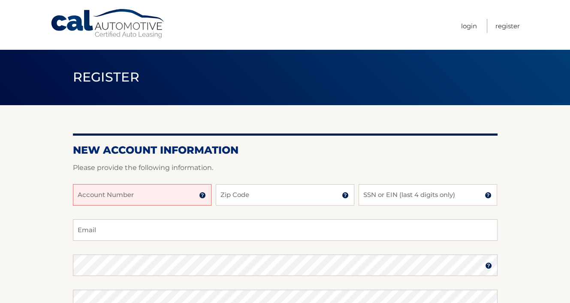
click at [524, 183] on section "New Account Information Please provide the following information. Account Numbe…" at bounding box center [285, 272] width 570 height 335
click at [523, 232] on section "New Account Information Please provide the following information. Account Numbe…" at bounding box center [285, 272] width 570 height 335
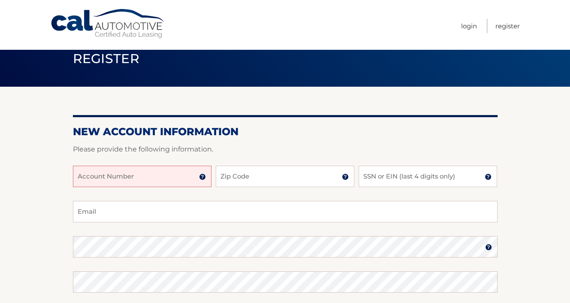
scroll to position [23, 0]
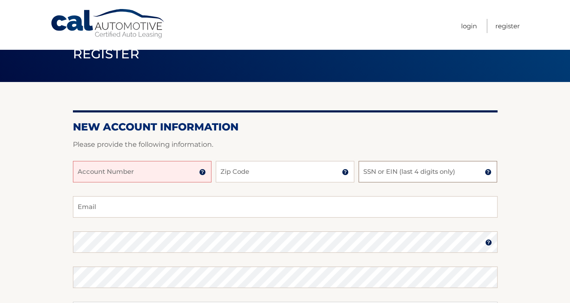
click at [434, 175] on input "SSN or EIN (last 4 digits only)" at bounding box center [427, 171] width 138 height 21
type input "1879"
click at [318, 176] on input "Zip Code" at bounding box center [285, 171] width 138 height 21
type input "33065"
type input "car.1126@yahoo.com"
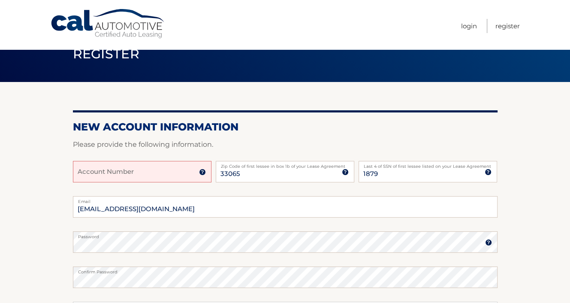
click at [157, 165] on input "Account Number" at bounding box center [142, 171] width 138 height 21
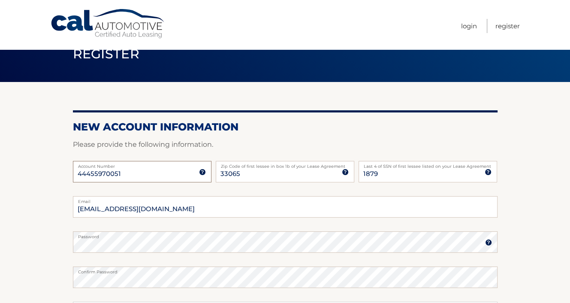
type input "44455970051"
click at [43, 245] on section "New Account Information Please provide the following information. 44455970051 A…" at bounding box center [285, 249] width 570 height 335
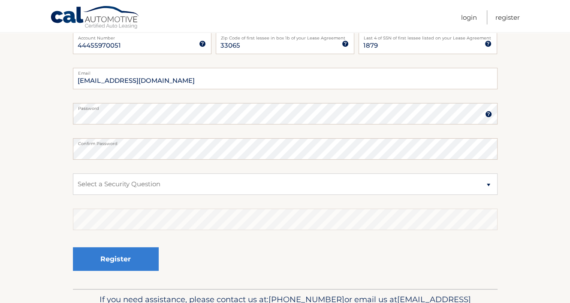
scroll to position [154, 0]
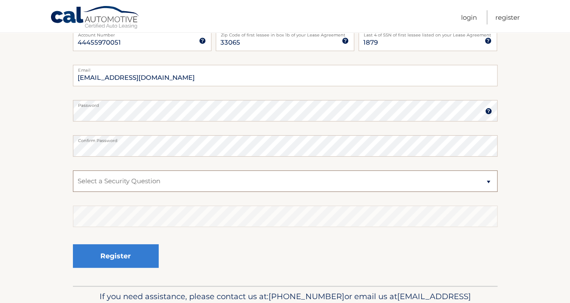
click at [90, 189] on select "Select a Security Question What was the name of your elementary school? What is…" at bounding box center [285, 180] width 424 height 21
select select "2"
click at [73, 170] on select "Select a Security Question What was the name of your elementary school? What is…" at bounding box center [285, 180] width 424 height 21
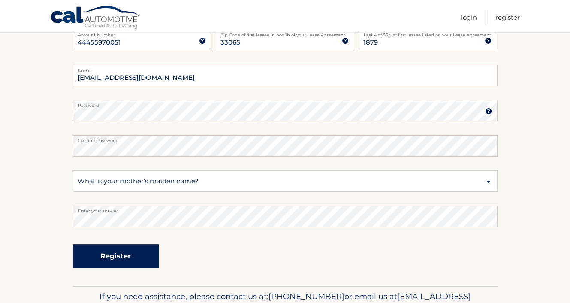
click at [125, 253] on button "Register" at bounding box center [116, 256] width 86 height 24
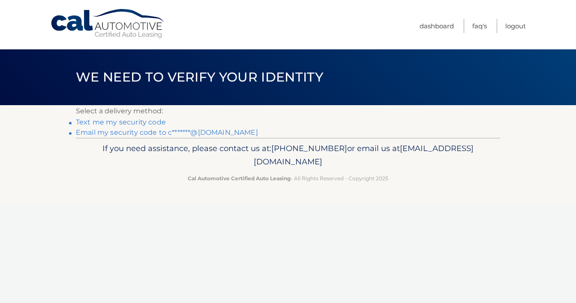
click at [220, 131] on link "Email my security code to c*******@yahoo.com" at bounding box center [167, 132] width 182 height 8
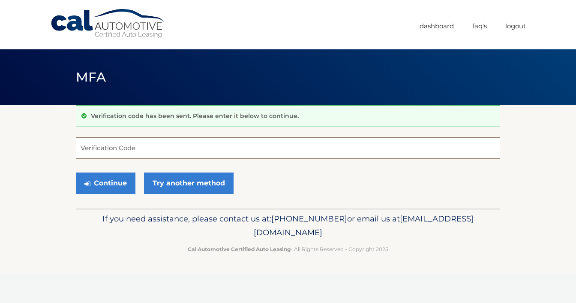
click at [204, 148] on input "Verification Code" at bounding box center [288, 147] width 424 height 21
paste input "166889"
type input "166889"
click at [76, 172] on button "Continue" at bounding box center [106, 182] width 60 height 21
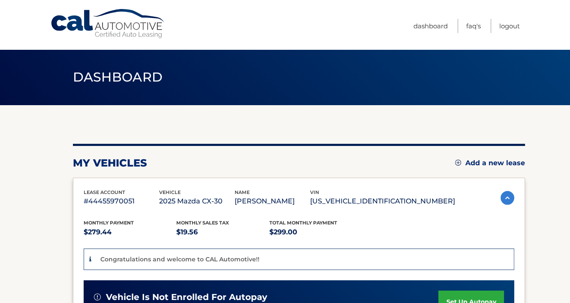
click at [546, 123] on section "You are registered for this site, but you haven't enrolled in online payments. …" at bounding box center [285, 295] width 570 height 381
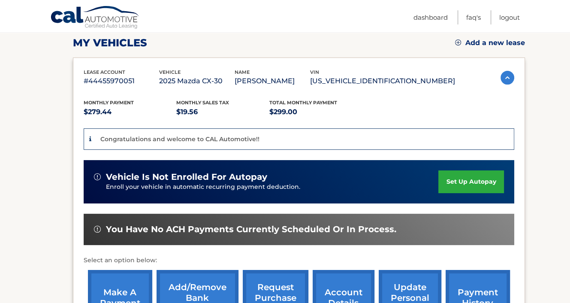
click at [546, 123] on section "You are registered for this site, but you haven't enrolled in online payments. …" at bounding box center [285, 175] width 570 height 381
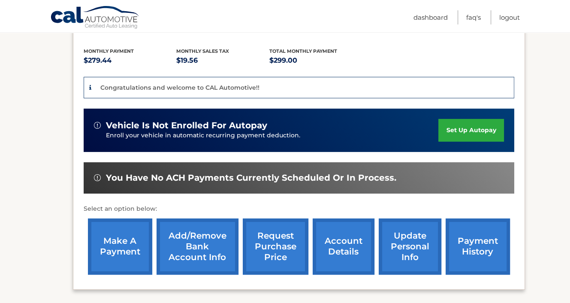
scroll to position [189, 0]
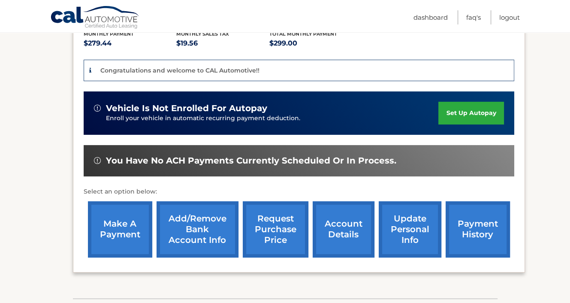
click at [193, 220] on link "Add/Remove bank account info" at bounding box center [197, 229] width 82 height 56
click at [547, 199] on section "You are registered for this site, but you haven't enrolled in online payments. …" at bounding box center [285, 106] width 570 height 381
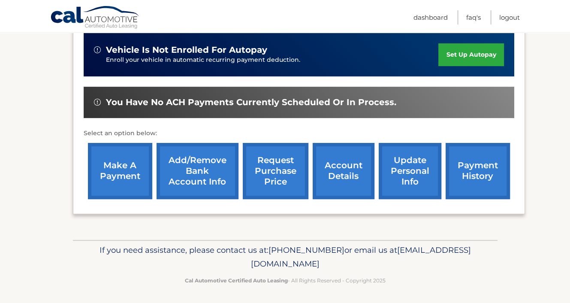
scroll to position [247, 0]
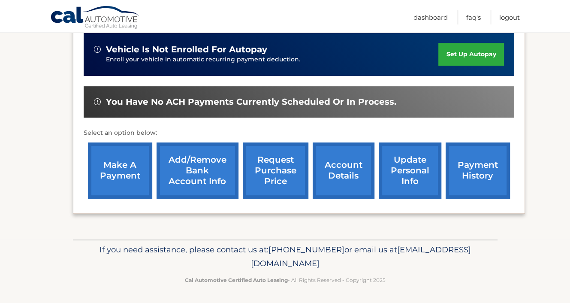
click at [111, 174] on link "make a payment" at bounding box center [120, 170] width 64 height 56
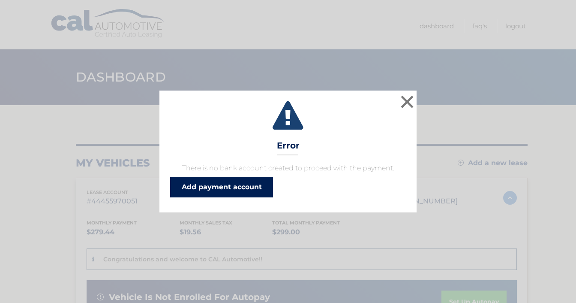
click at [228, 189] on link "Add payment account" at bounding box center [221, 187] width 103 height 21
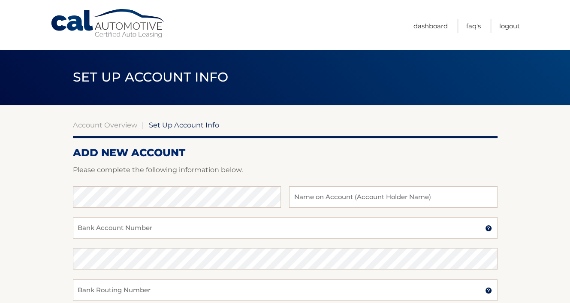
click at [52, 168] on section "Account Overview | Set Up Account Info ADD NEW ACCOUNT Please complete the foll…" at bounding box center [285, 268] width 570 height 327
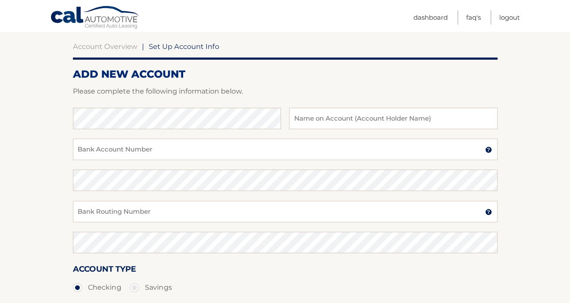
scroll to position [74, 0]
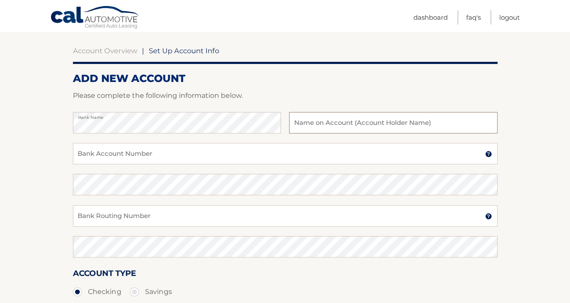
click at [333, 124] on input "text" at bounding box center [393, 122] width 208 height 21
type input "[PERSON_NAME]"
click at [199, 156] on input "Bank Account Number" at bounding box center [285, 153] width 424 height 21
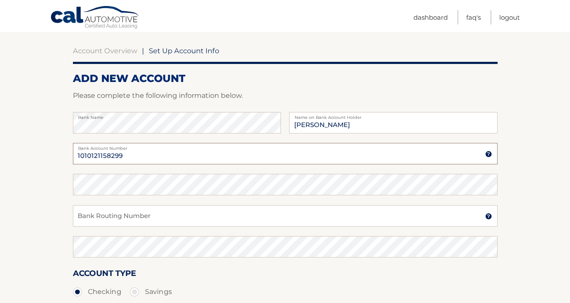
type input "1010121158299"
click at [182, 222] on input "Bank Routing Number" at bounding box center [285, 215] width 424 height 21
paste input "063107513"
type input "063107513"
click at [531, 231] on section "Account Overview | Set Up Account Info ADD NEW ACCOUNT Please complete the foll…" at bounding box center [285, 194] width 570 height 327
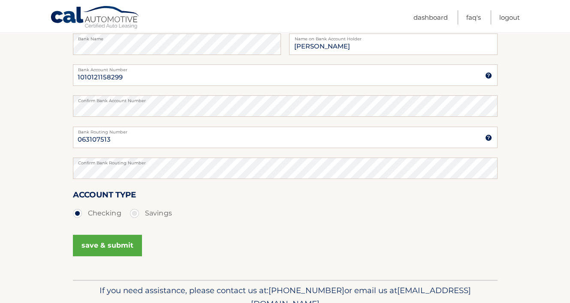
scroll to position [158, 0]
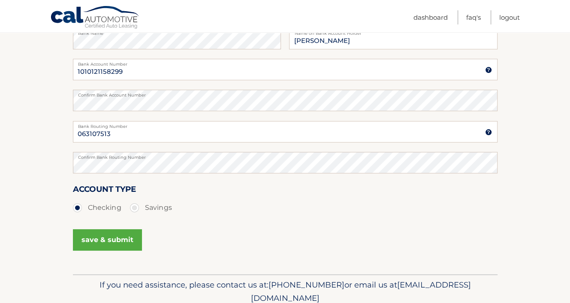
click at [120, 247] on button "save & submit" at bounding box center [107, 239] width 69 height 21
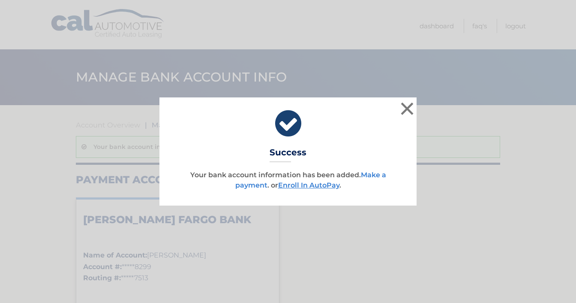
click at [369, 174] on link "Make a payment" at bounding box center [310, 180] width 151 height 18
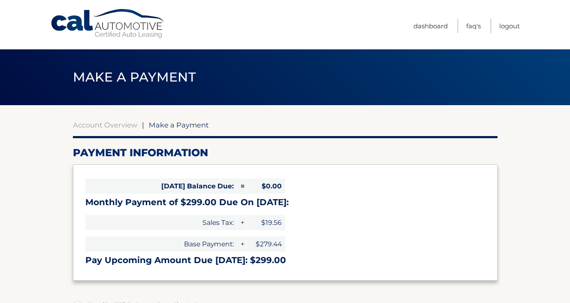
select select "ZWYxMDAwM2EtYjc4Ni00MTE1LWIyODUtYjA5M2M2MDRmZDJj"
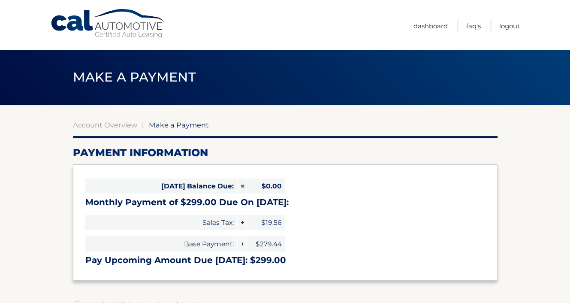
click at [464, 183] on div "Today's Balance Due: = $0.00 Monthly Payment of $299.00 Due On Aug 14: Sales Ta…" at bounding box center [285, 222] width 424 height 116
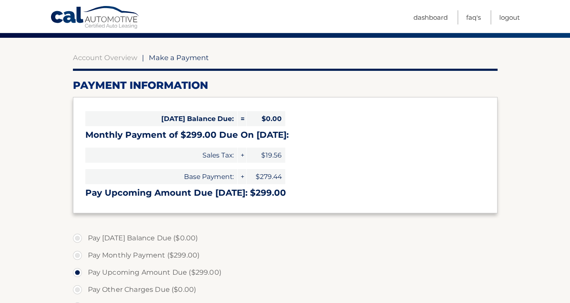
scroll to position [69, 0]
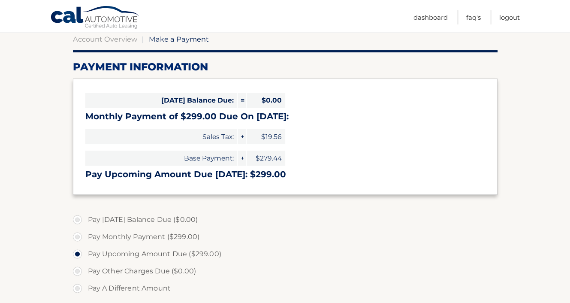
click at [464, 183] on div "Today's Balance Due: = $0.00 Monthly Payment of $299.00 Due On Aug 14: Sales Ta…" at bounding box center [285, 136] width 424 height 116
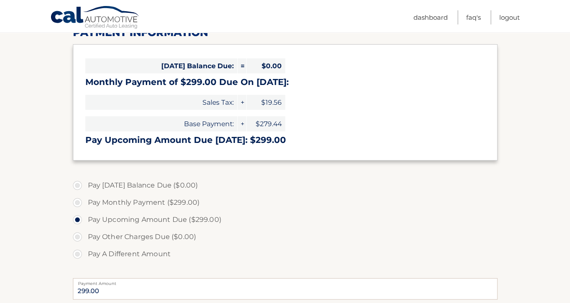
click at [464, 183] on section "Account Overview | Make a Payment Payment Information Today's Balance Due: = $0…" at bounding box center [285, 213] width 424 height 427
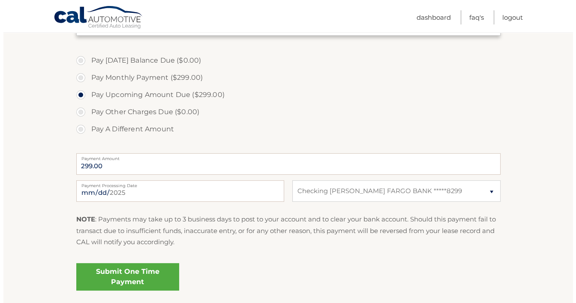
scroll to position [246, 0]
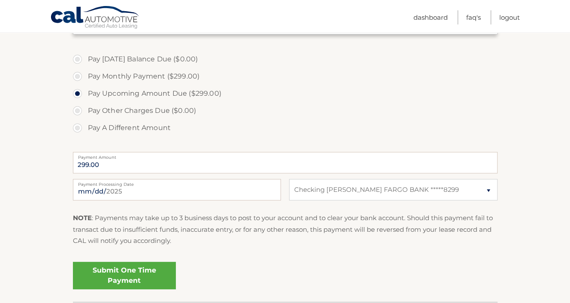
click at [126, 272] on link "Submit One Time Payment" at bounding box center [124, 274] width 103 height 27
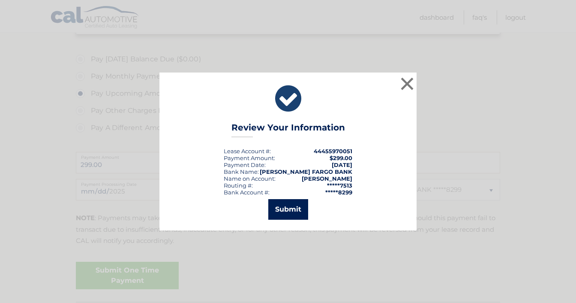
click at [290, 212] on button "Submit" at bounding box center [288, 209] width 40 height 21
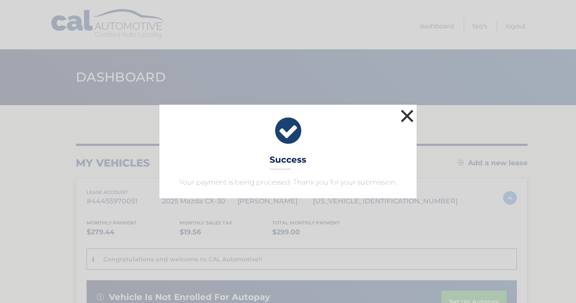
click at [405, 115] on button "×" at bounding box center [407, 115] width 17 height 17
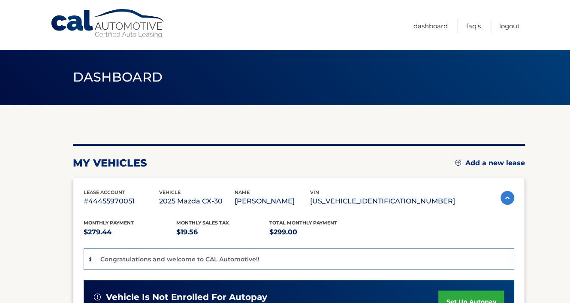
click at [63, 137] on section "my vehicles Add a new lease lease account #44455970051 vehicle 2025 Mazda CX-30…" at bounding box center [285, 304] width 570 height 398
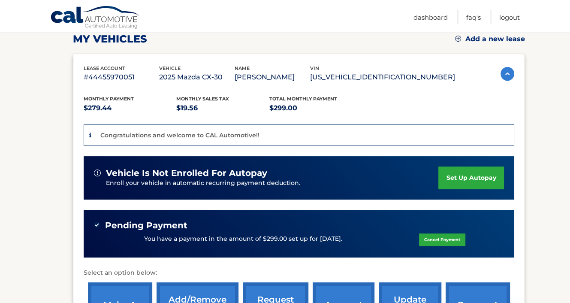
scroll to position [110, 0]
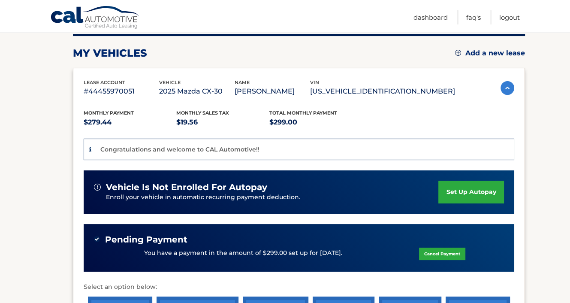
click at [468, 193] on link "set up autopay" at bounding box center [470, 191] width 65 height 23
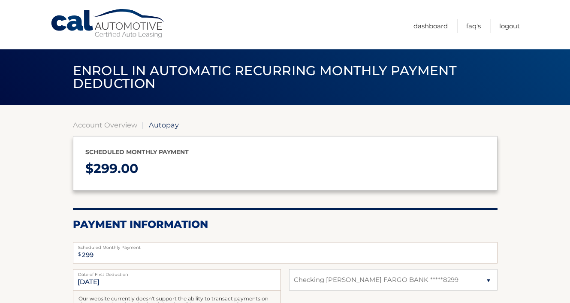
select select "ZWYxMDAwM2EtYjc4Ni00MTE1LWIyODUtYjA5M2M2MDRmZDJj"
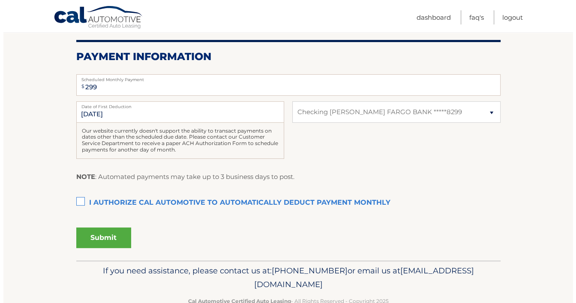
scroll to position [168, 0]
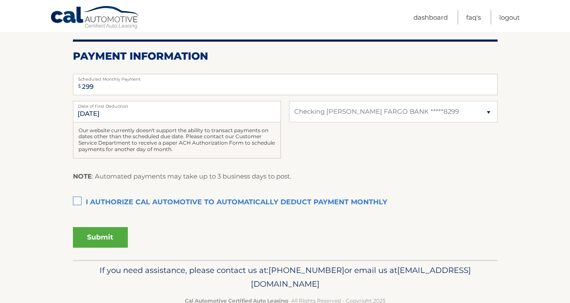
click at [178, 196] on label "I authorize cal automotive to automatically deduct payment monthly This checkbo…" at bounding box center [285, 202] width 424 height 17
click at [0, 0] on input "I authorize cal automotive to automatically deduct payment monthly This checkbo…" at bounding box center [0, 0] width 0 height 0
click at [103, 230] on button "Submit" at bounding box center [100, 237] width 55 height 21
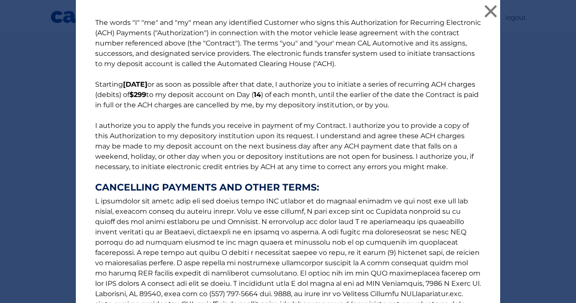
click at [301, 158] on p "The words "I" "me" and "my" mean any identified Customer who signs this Authori…" at bounding box center [288, 179] width 403 height 322
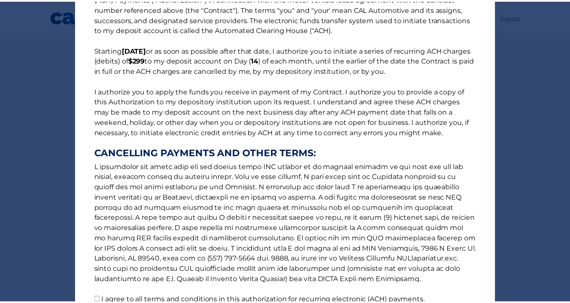
scroll to position [0, 0]
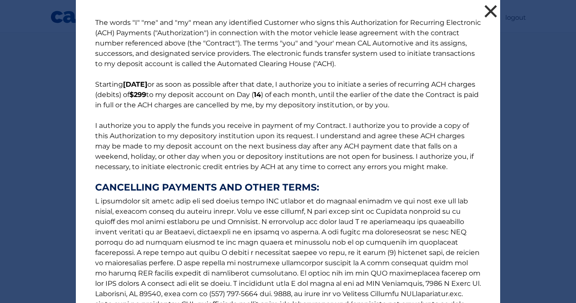
click at [494, 11] on button "×" at bounding box center [490, 11] width 17 height 17
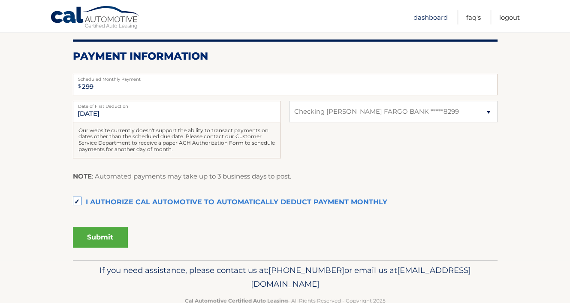
click at [421, 11] on link "Dashboard" at bounding box center [430, 17] width 34 height 14
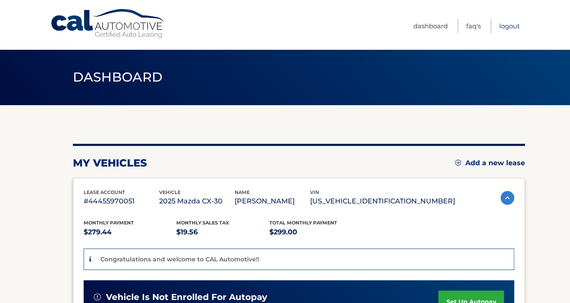
click at [509, 25] on link "Logout" at bounding box center [509, 26] width 21 height 14
